Goal: Navigation & Orientation: Find specific page/section

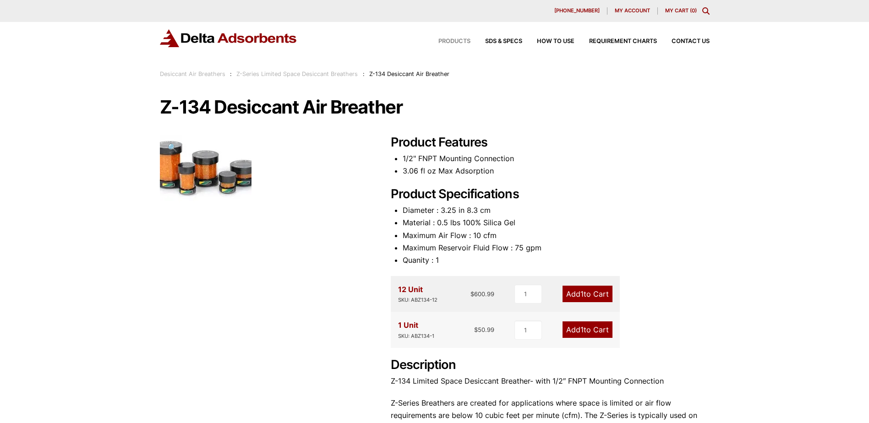
click at [465, 41] on span "Products" at bounding box center [454, 41] width 32 height 6
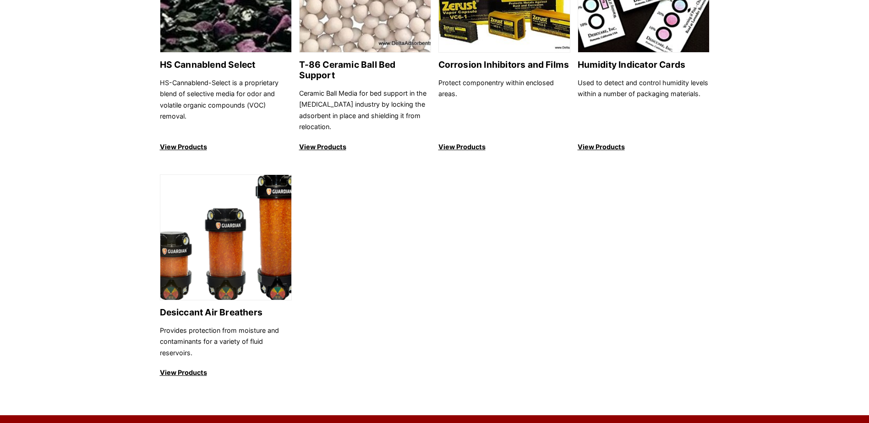
scroll to position [962, 0]
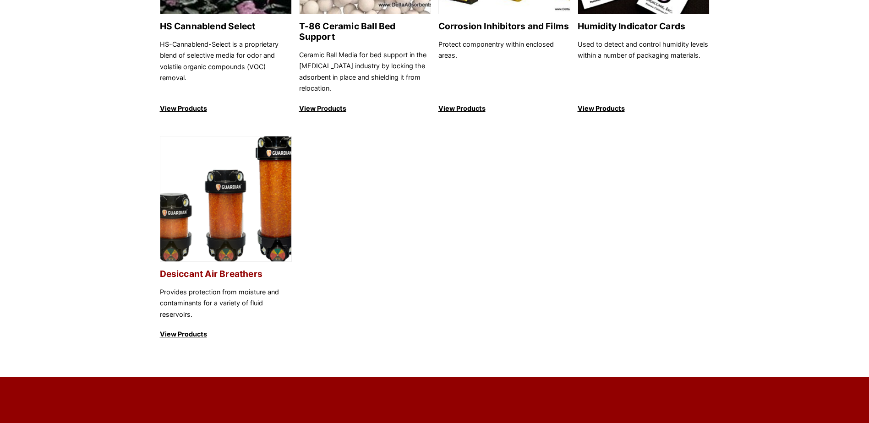
click at [258, 235] on img at bounding box center [225, 200] width 131 height 126
click at [185, 329] on p "View Products" at bounding box center [226, 334] width 132 height 11
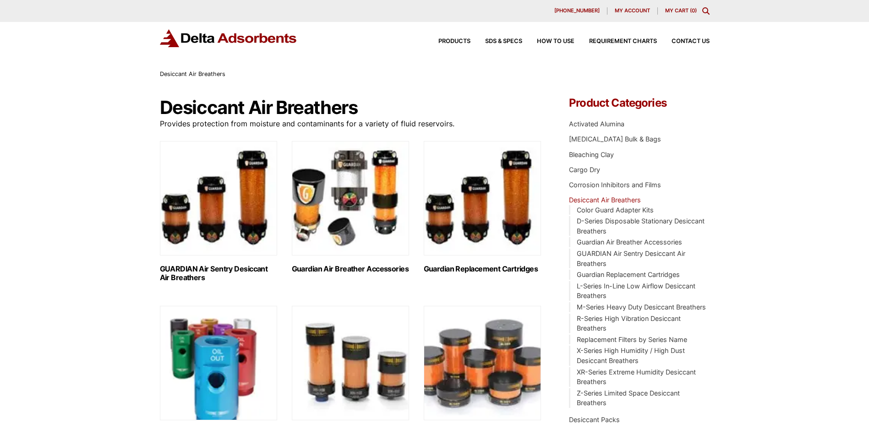
click at [187, 323] on img "Visit product category Color Guard Adapter Kits" at bounding box center [218, 363] width 117 height 115
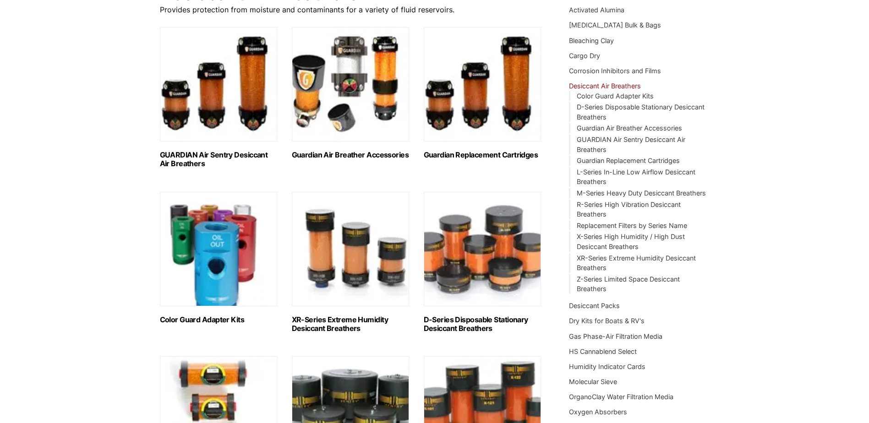
scroll to position [137, 0]
